Goal: Information Seeking & Learning: Learn about a topic

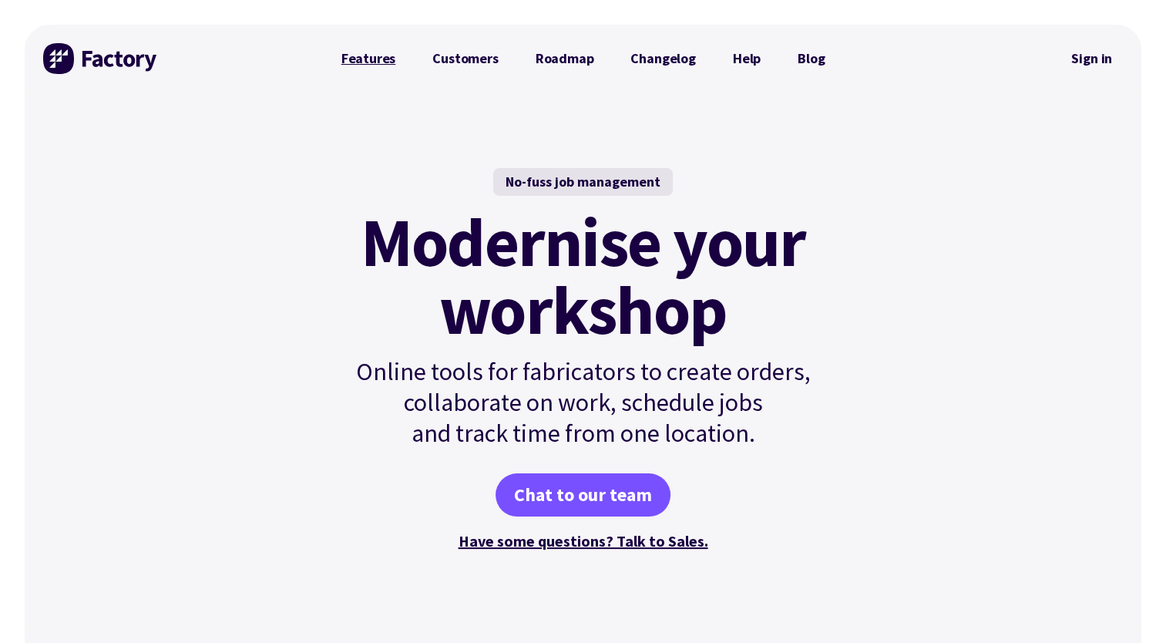
click at [372, 59] on link "Features" at bounding box center [369, 58] width 92 height 31
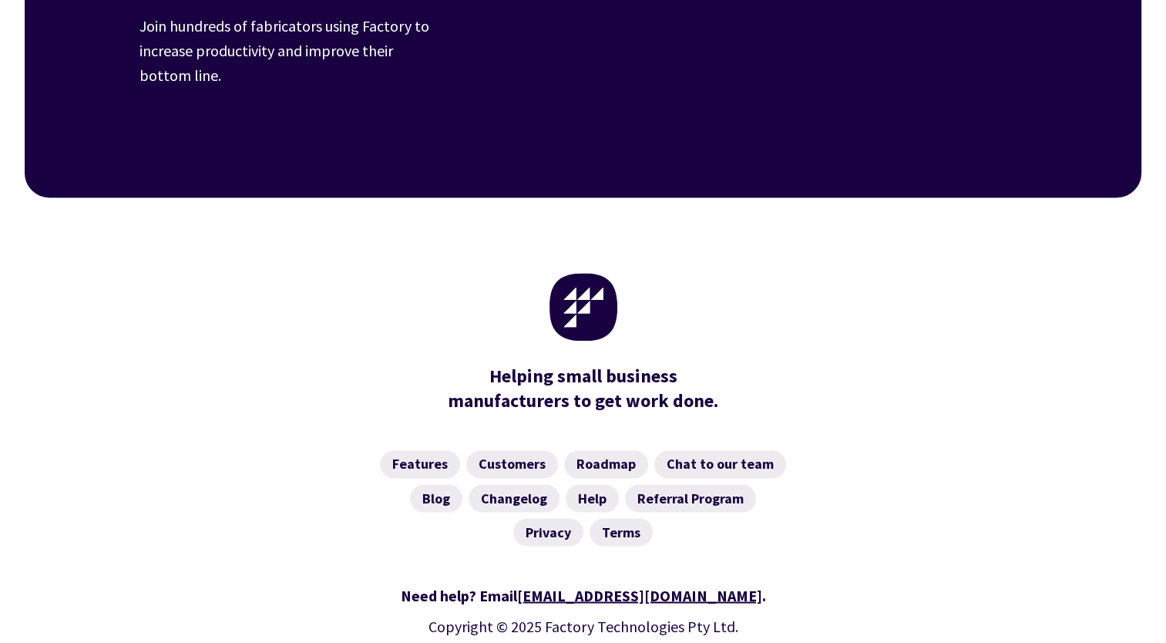
scroll to position [2417, 0]
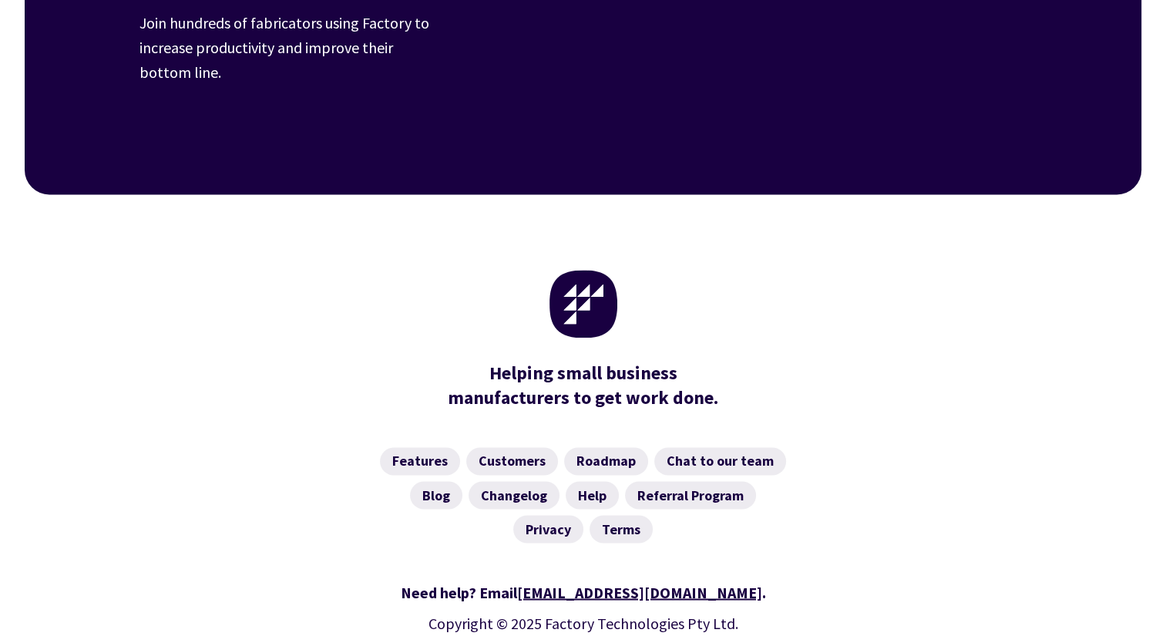
click at [1113, 429] on div "Features Customers Roadmap Chat to our team Blog Changelog Help Referral Progra…" at bounding box center [583, 495] width 1117 height 133
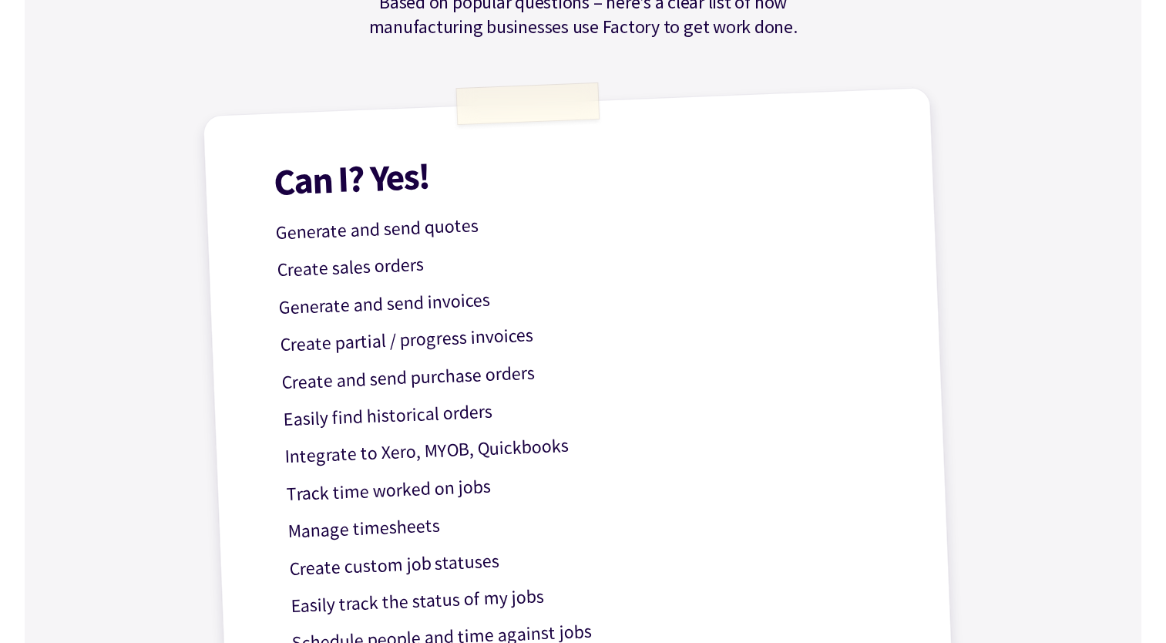
scroll to position [0, 0]
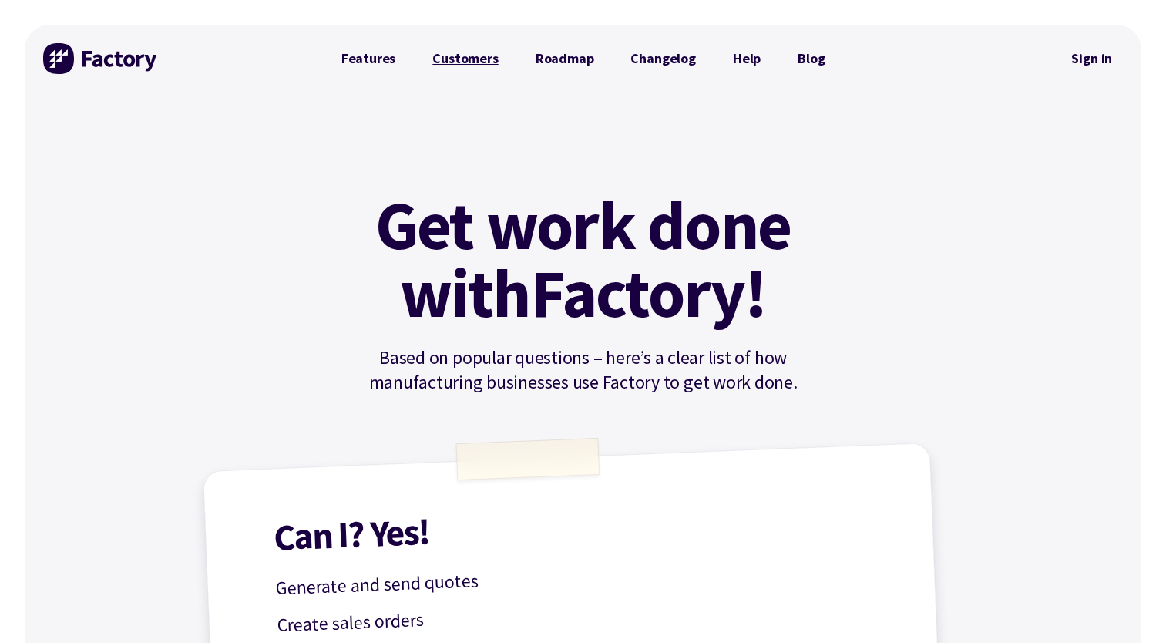
click at [450, 55] on link "Customers" at bounding box center [465, 58] width 103 height 31
